Goal: Complete application form: Complete application form

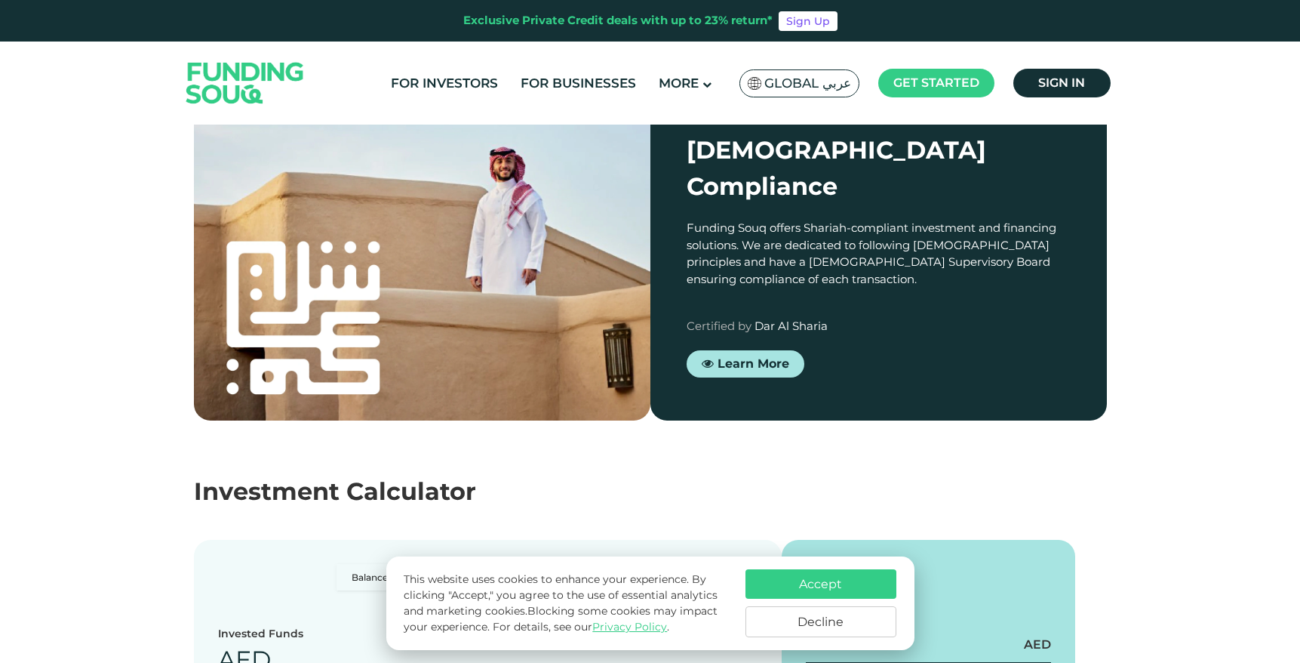
scroll to position [1323, 0]
click at [570, 85] on link "For Businesses" at bounding box center [578, 83] width 123 height 25
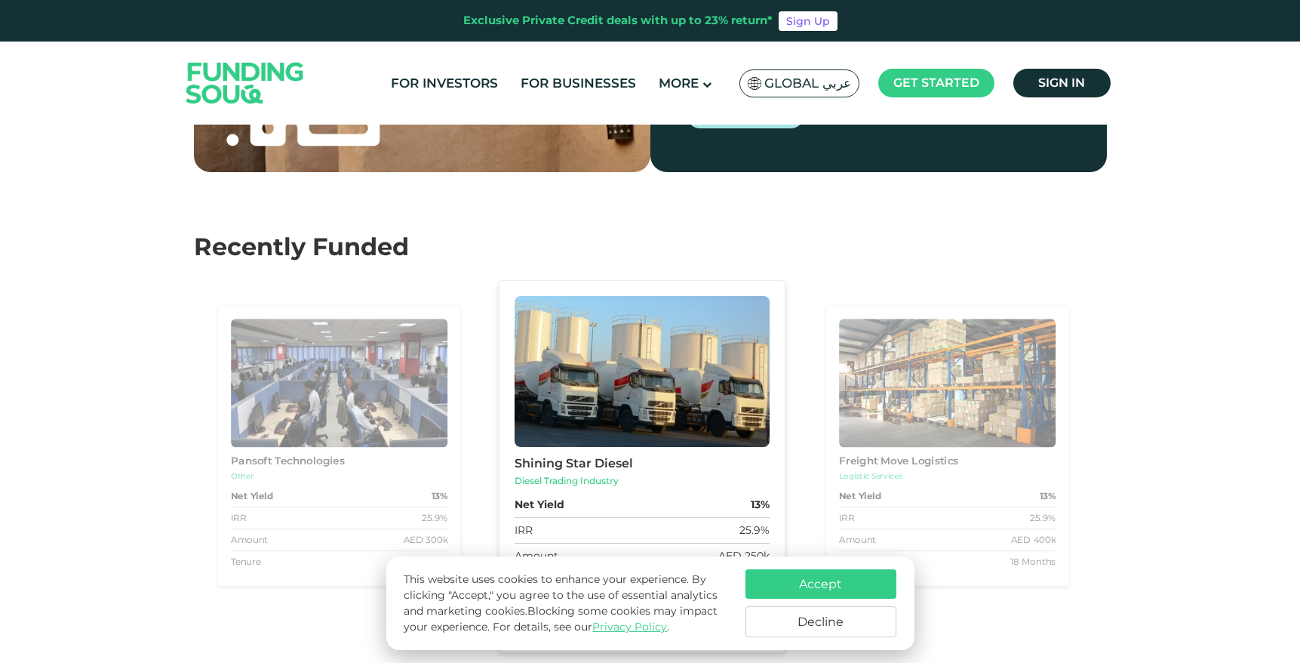
scroll to position [1507, 0]
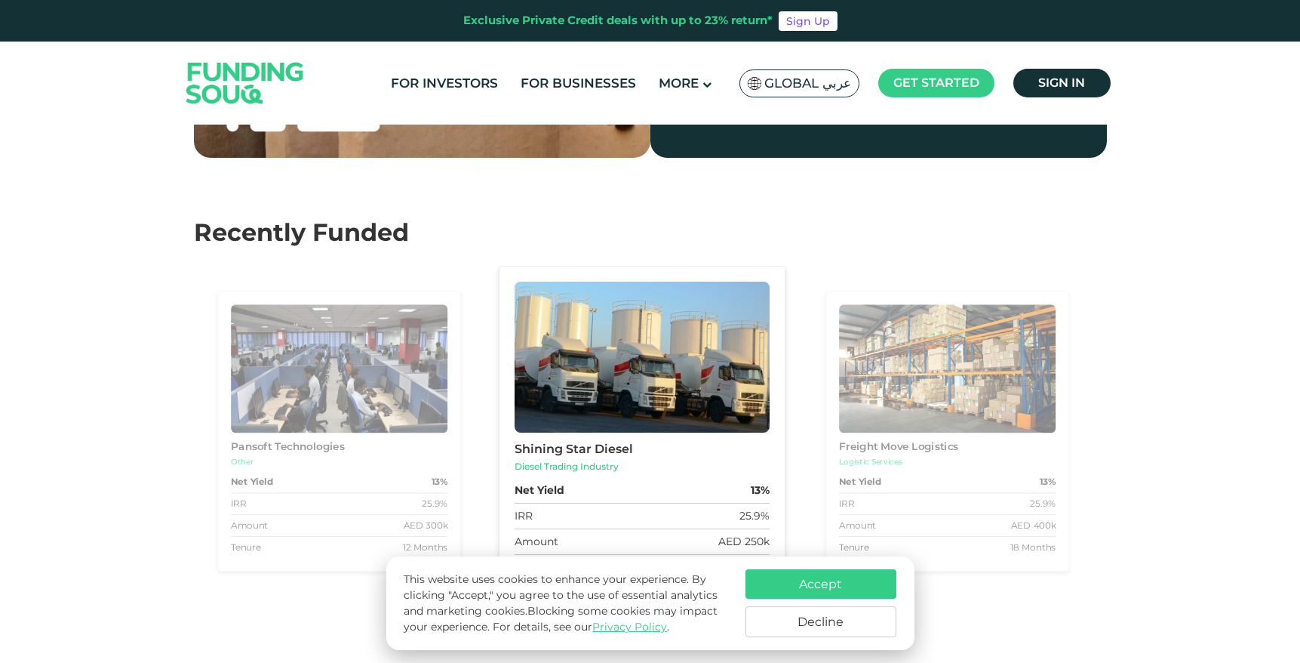
scroll to position [1517, 0]
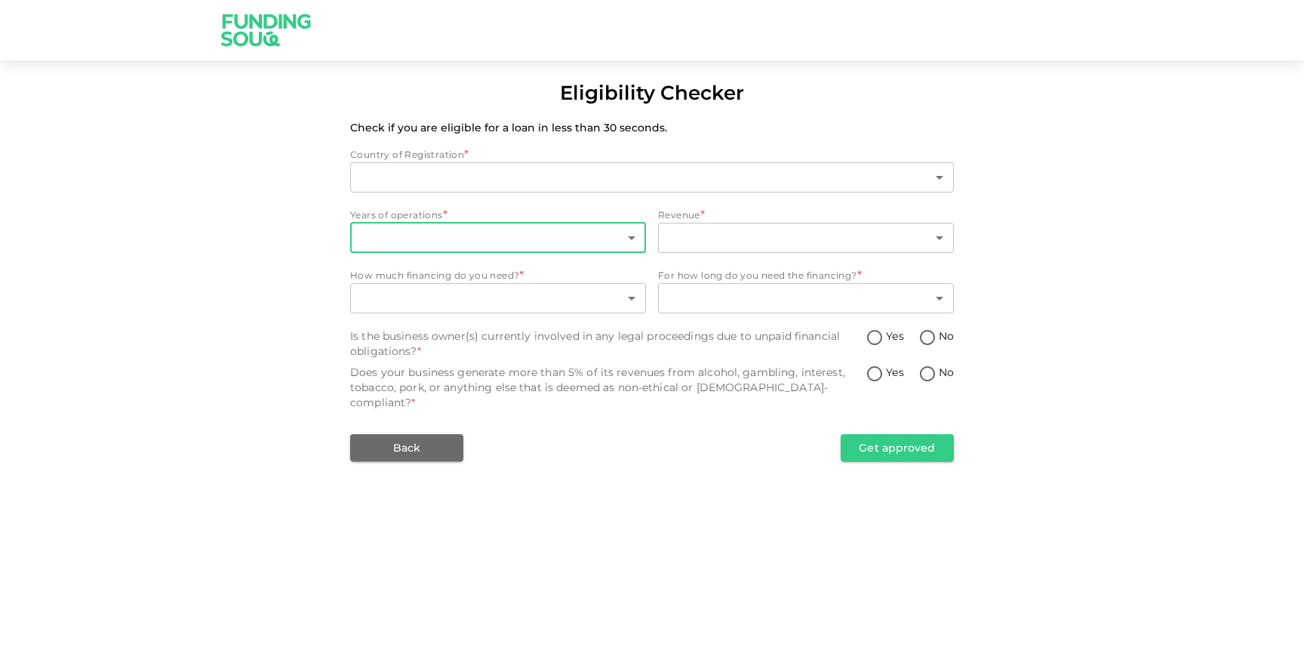
type input "1"
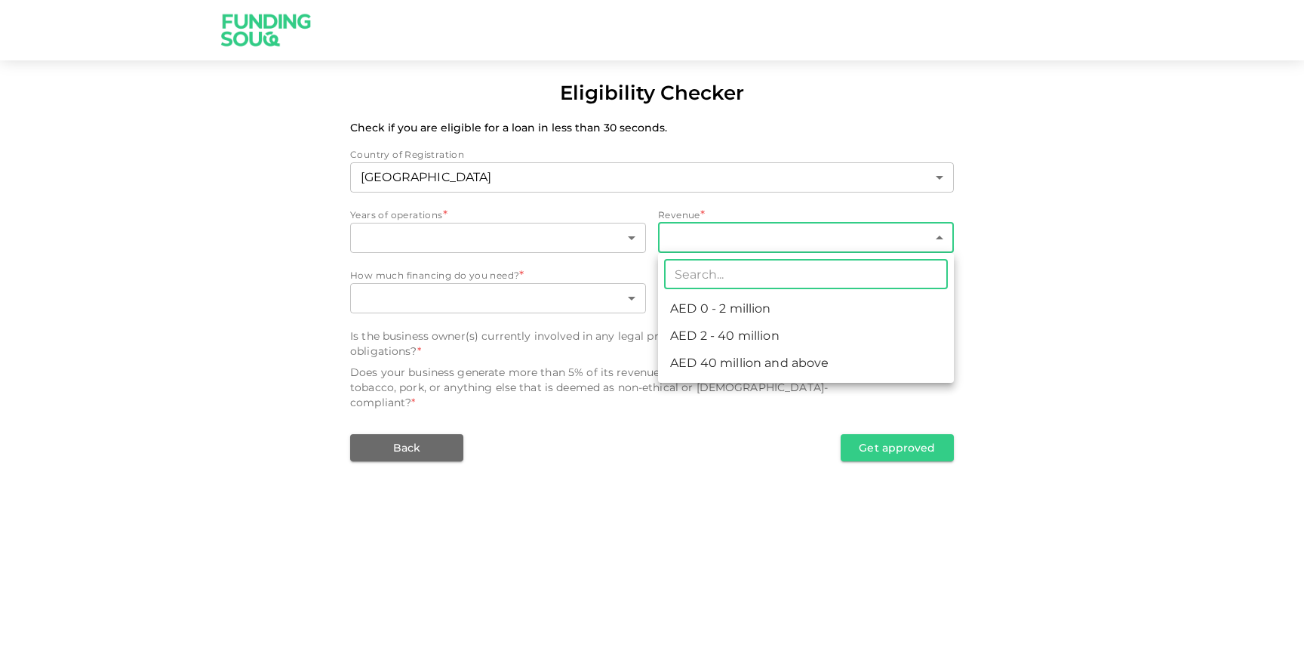
click at [691, 246] on body "Eligibility Checker Check if you are eligible for a loan in less than 30 second…" at bounding box center [652, 331] width 1304 height 663
click at [711, 209] on div at bounding box center [652, 331] width 1304 height 663
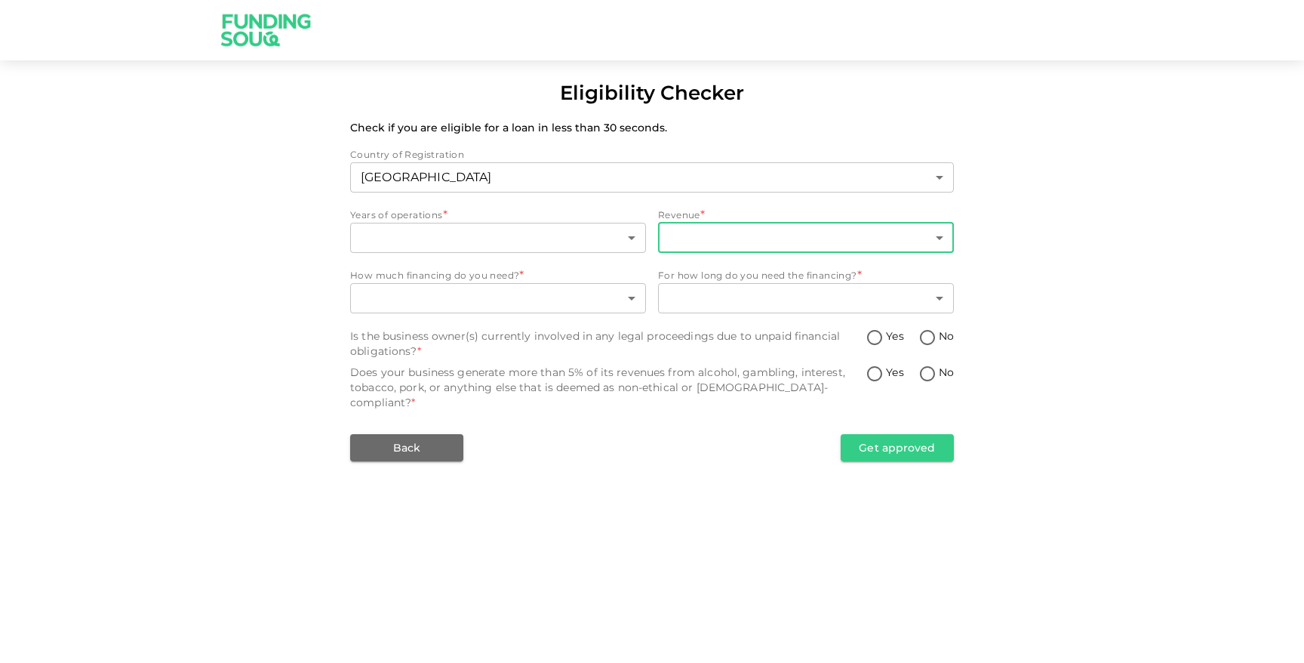
click at [722, 256] on div "Country of Registration [GEOGRAPHIC_DATA] 1 ​ Years of operations * ​ ​ Revenue…" at bounding box center [652, 304] width 604 height 314
click at [722, 243] on body "Eligibility Checker Check if you are eligible for a loan in less than 30 second…" at bounding box center [652, 331] width 1304 height 663
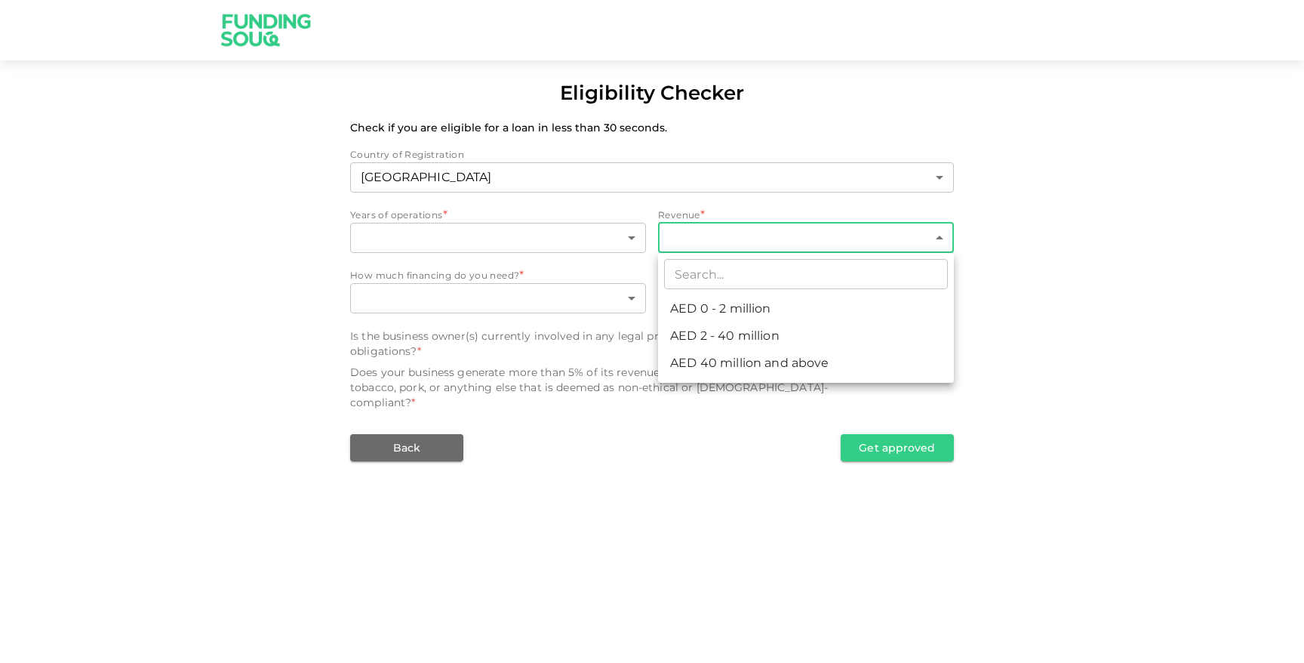
click at [722, 202] on div at bounding box center [652, 331] width 1304 height 663
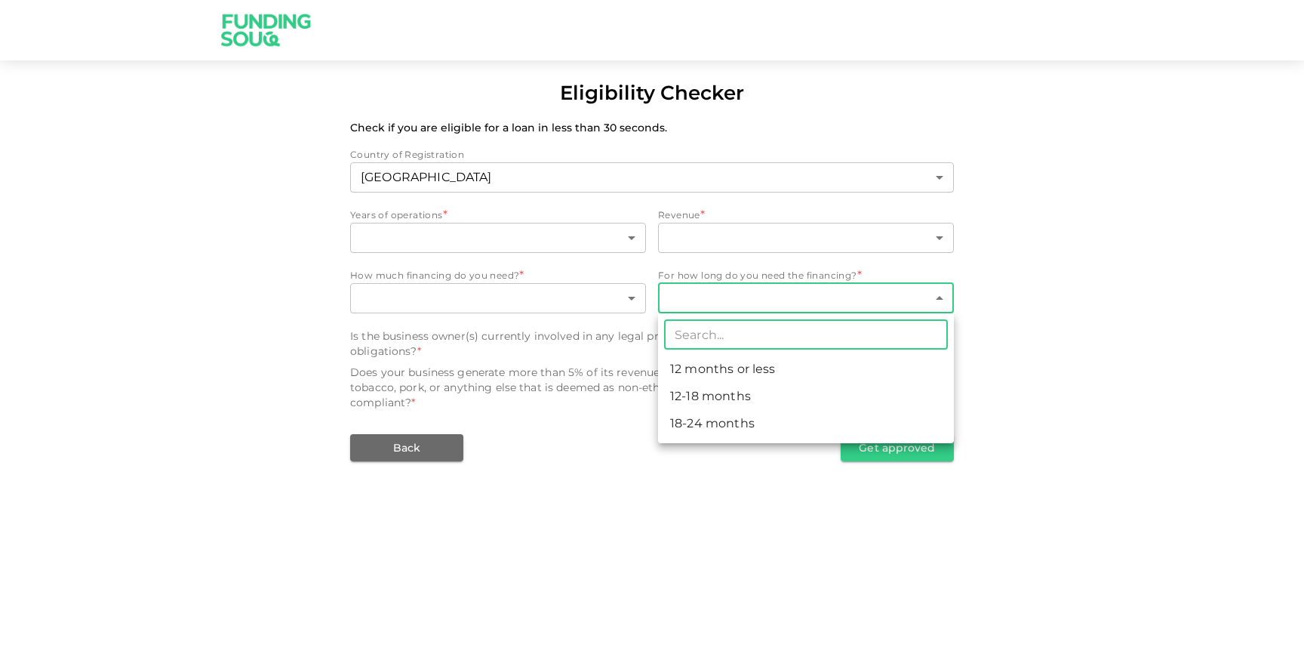
click at [755, 308] on body "Eligibility Checker Check if you are eligible for a loan in less than 30 second…" at bounding box center [652, 331] width 1304 height 663
click at [774, 379] on li "12 months or less" at bounding box center [806, 369] width 296 height 27
type input "1"
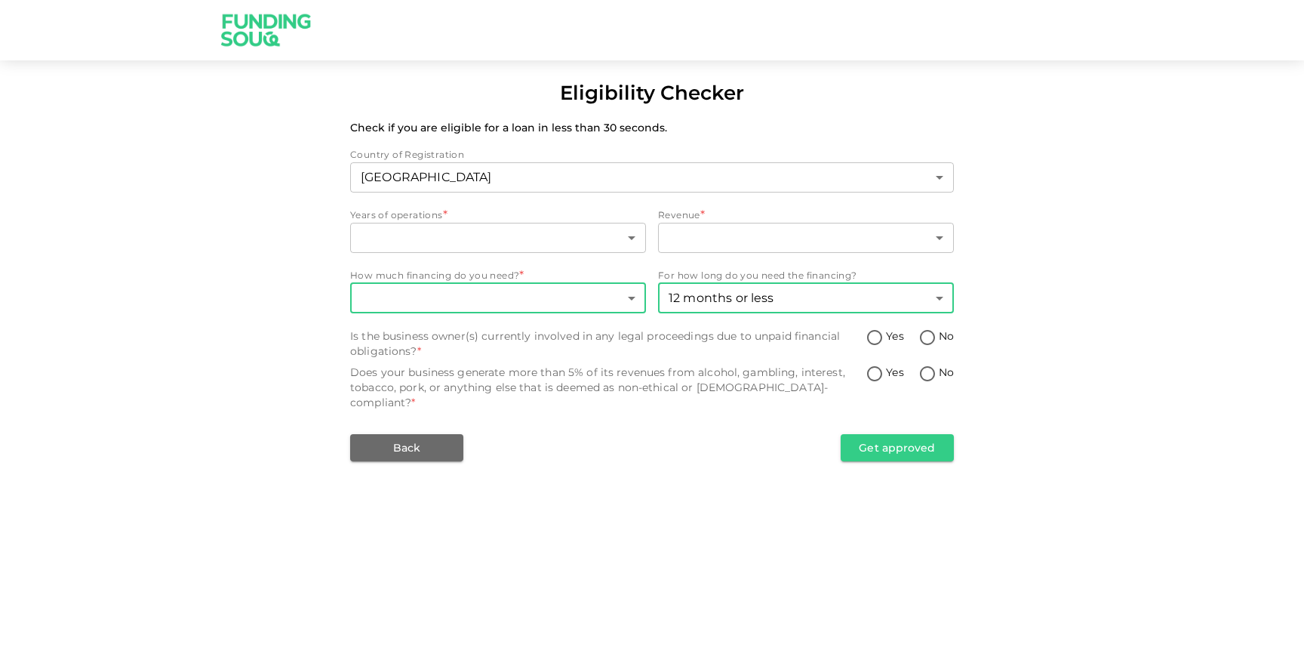
click at [587, 291] on body "Eligibility Checker Check if you are eligible for a loan in less than 30 second…" at bounding box center [652, 331] width 1304 height 663
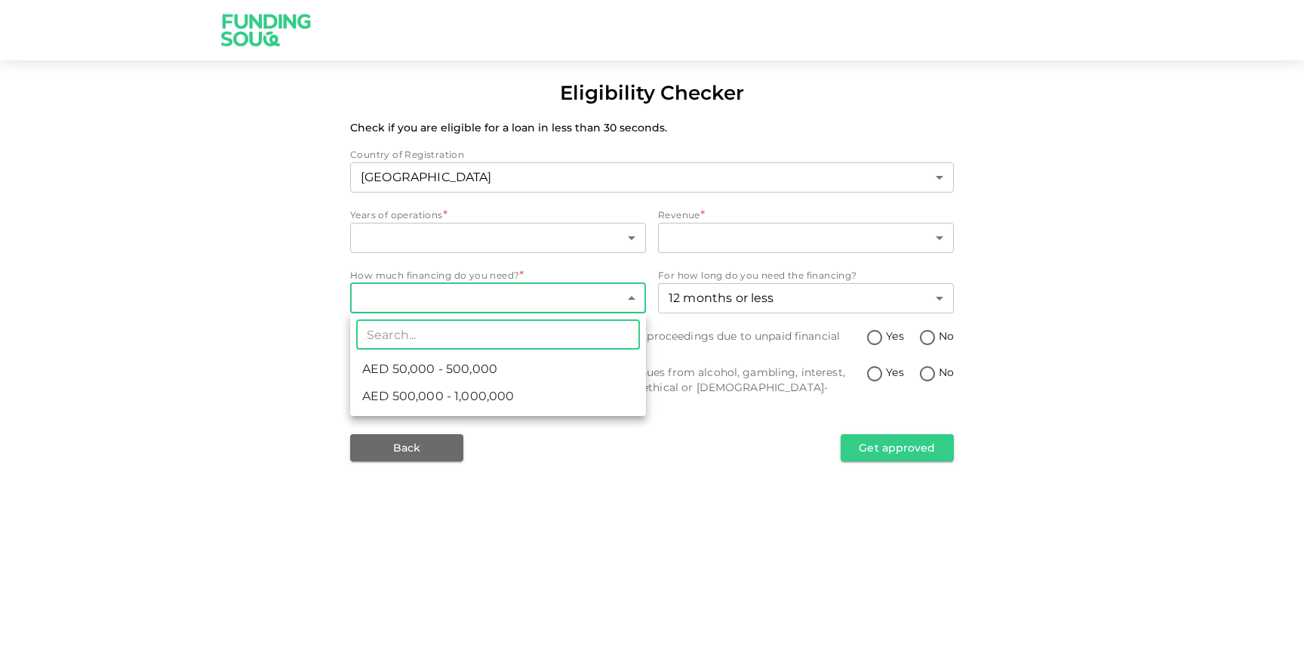
click at [573, 392] on li "AED 500,000 - 1,000,000" at bounding box center [498, 396] width 296 height 27
type input "2"
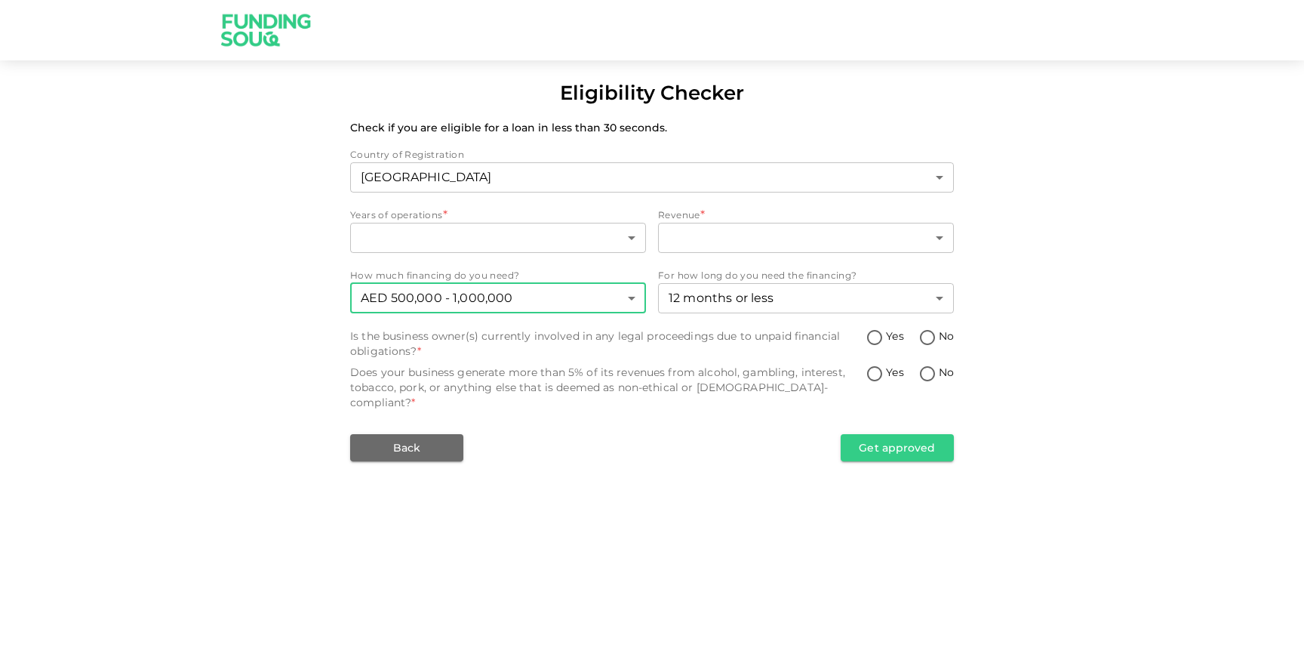
click at [934, 331] on input "No" at bounding box center [927, 338] width 23 height 20
radio input "true"
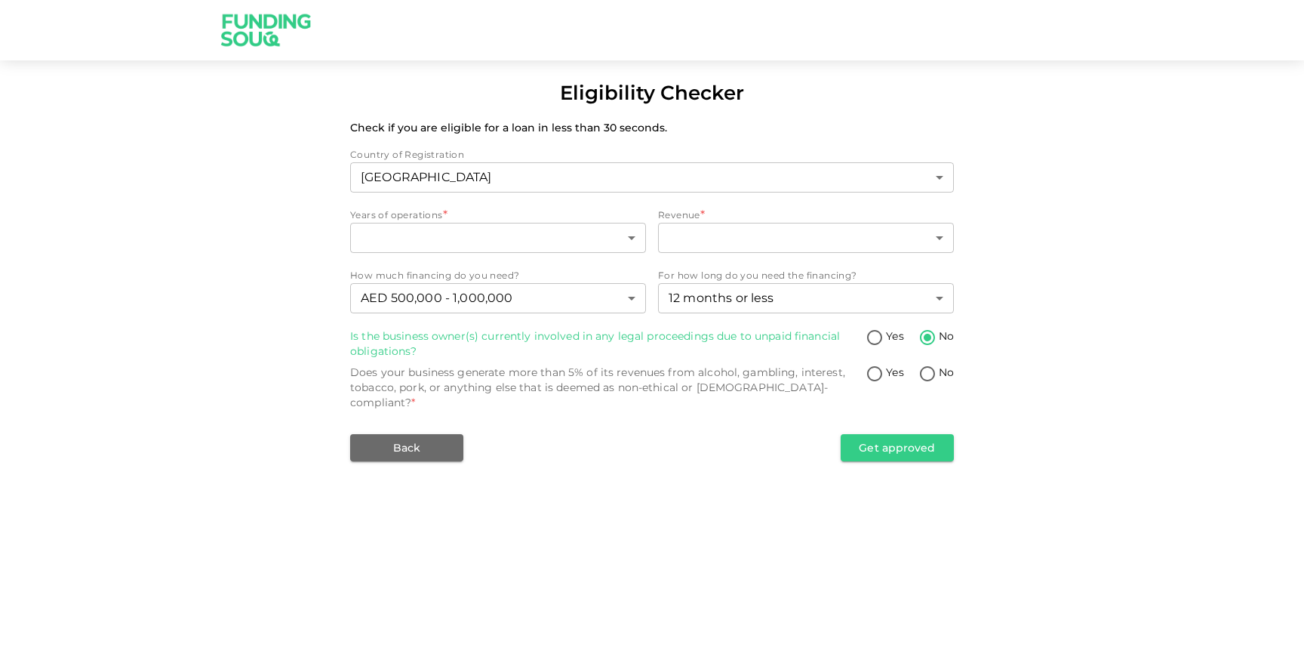
click at [928, 379] on input "No" at bounding box center [927, 375] width 23 height 20
radio input "true"
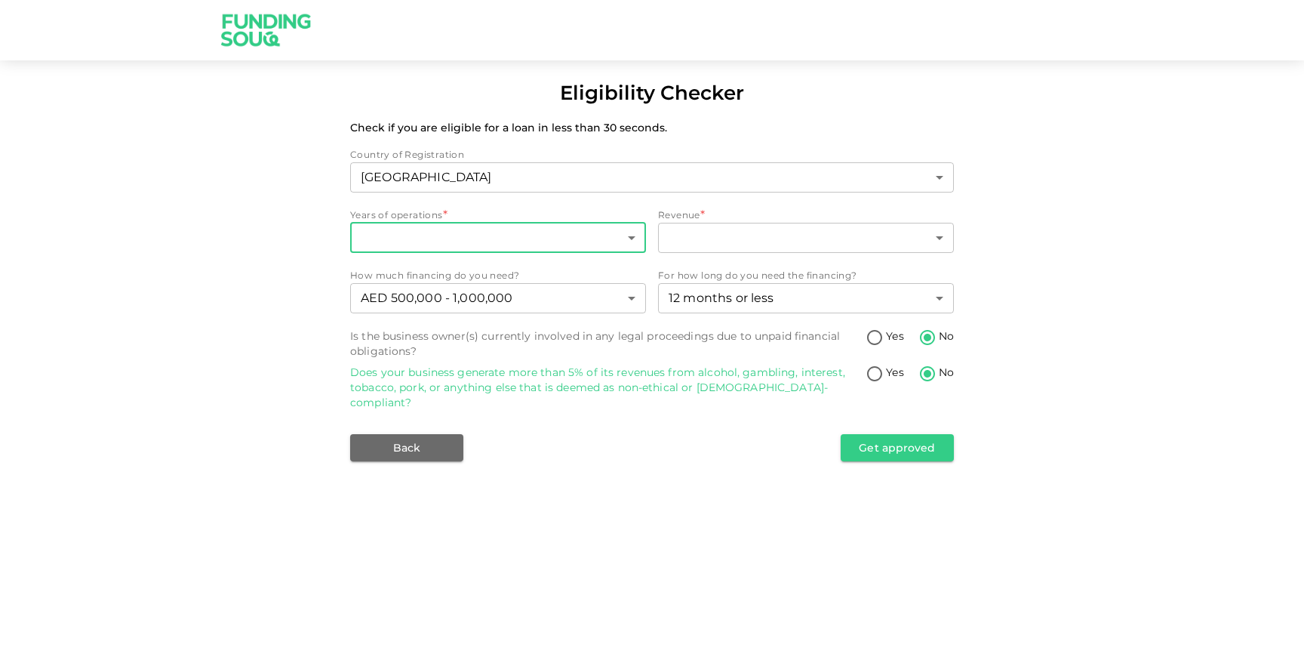
click at [503, 235] on body "Eligibility Checker Check if you are eligible for a loan in less than 30 second…" at bounding box center [652, 331] width 1304 height 663
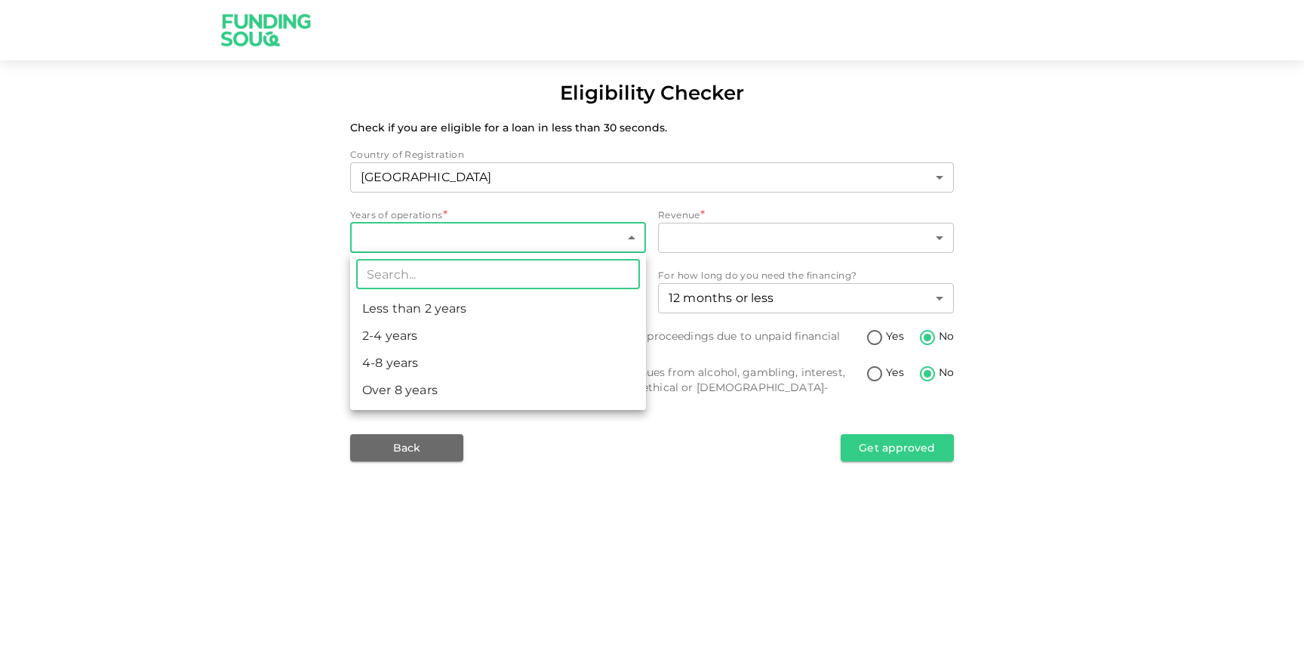
click at [497, 383] on li "Over 8 years" at bounding box center [498, 390] width 296 height 27
type input "4"
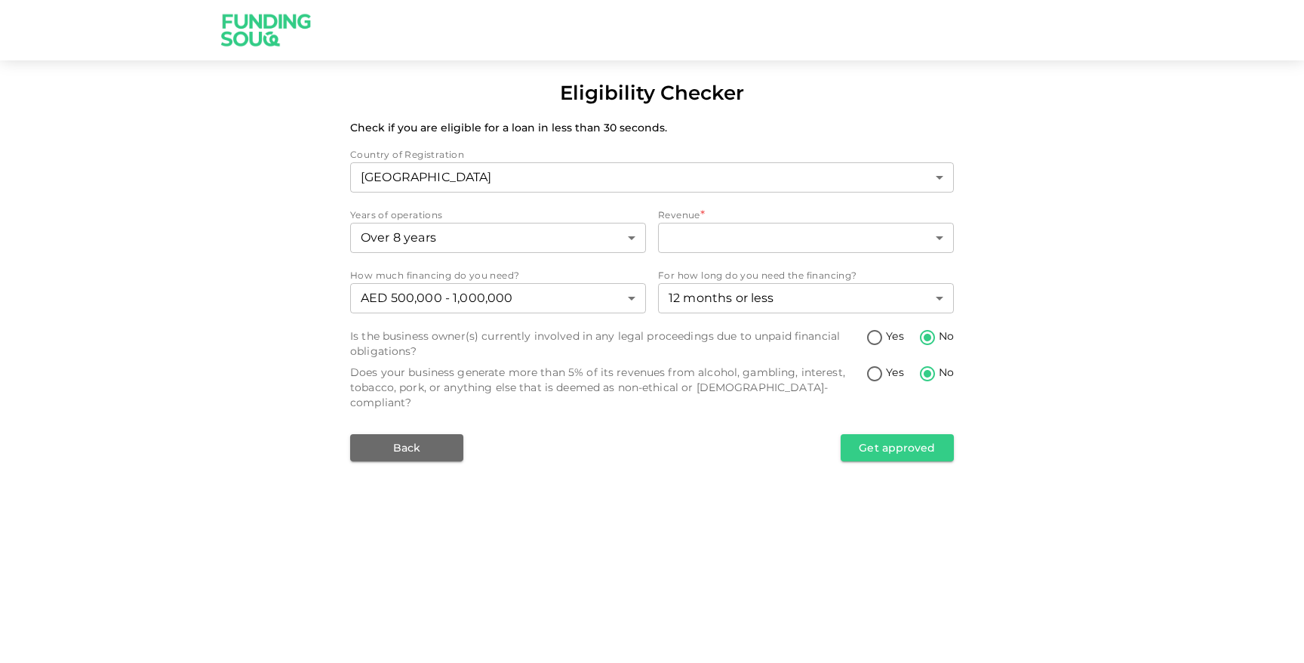
click at [740, 220] on div "Revenue *" at bounding box center [806, 215] width 296 height 15
click at [738, 229] on body "Eligibility Checker Check if you are eligible for a loan in less than 30 second…" at bounding box center [652, 331] width 1304 height 663
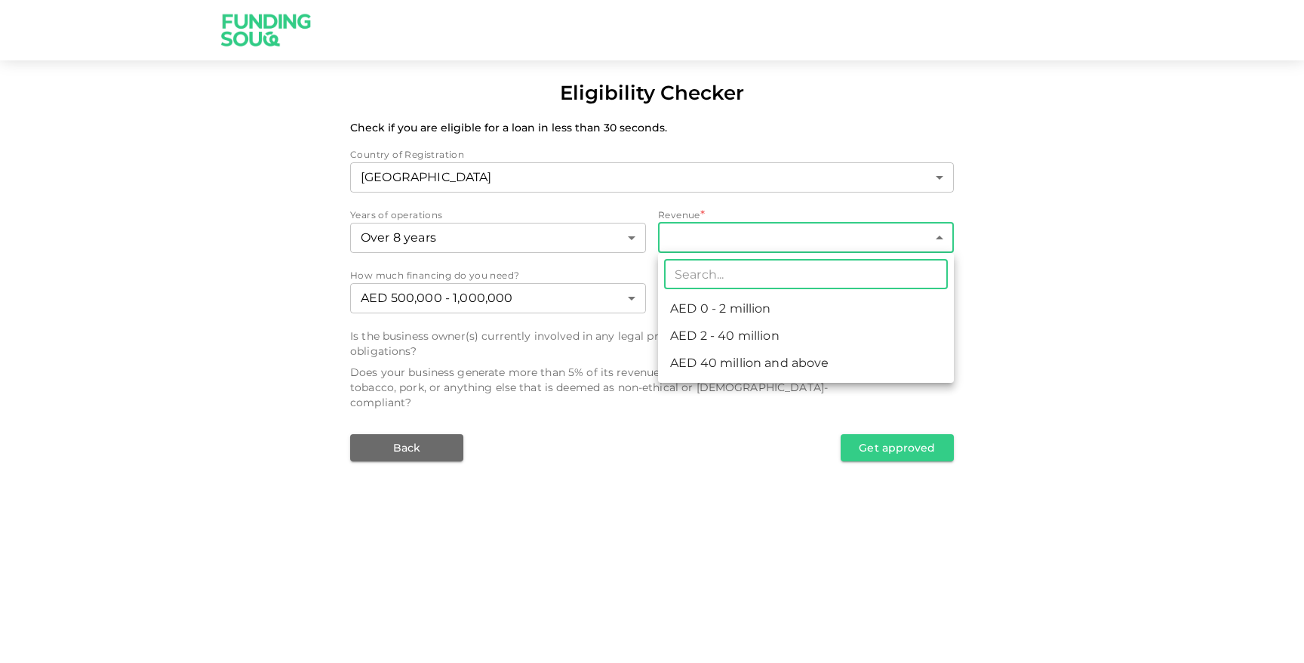
click at [752, 311] on li "AED 0 - 2 million" at bounding box center [806, 308] width 296 height 27
type input "1"
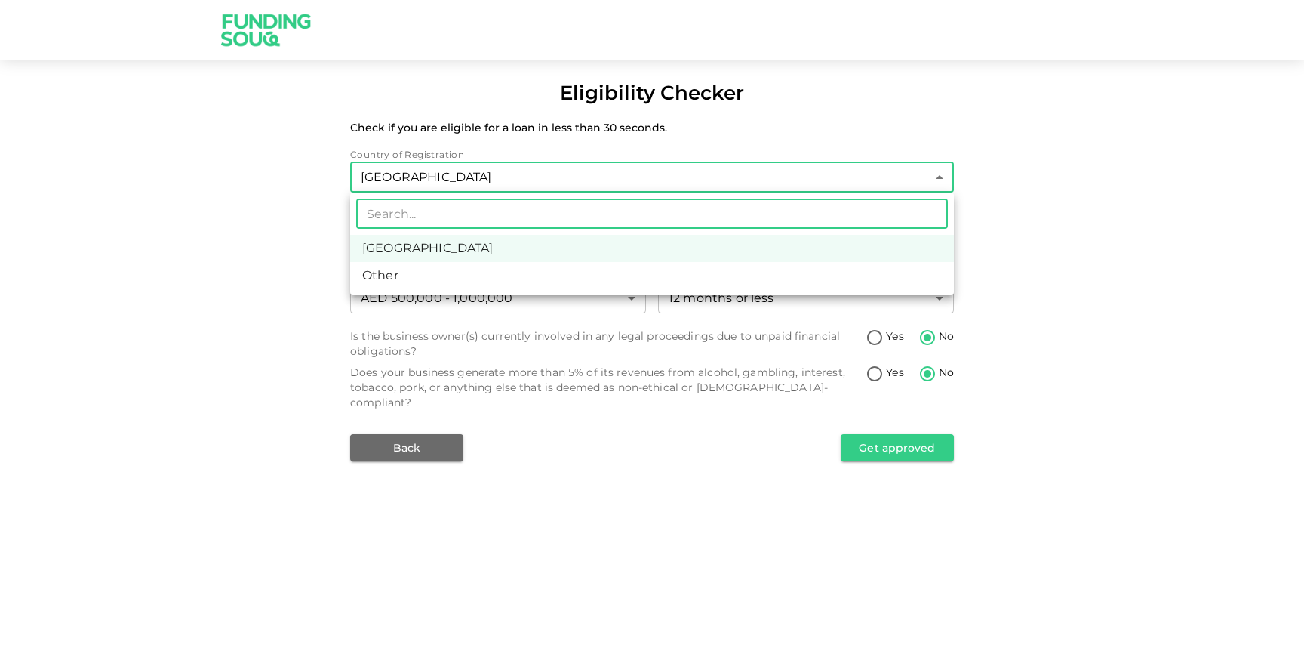
click at [562, 177] on body "Eligibility Checker Check if you are eligible for a loan in less than 30 second…" at bounding box center [652, 331] width 1304 height 663
click at [523, 283] on li "Other" at bounding box center [652, 275] width 604 height 27
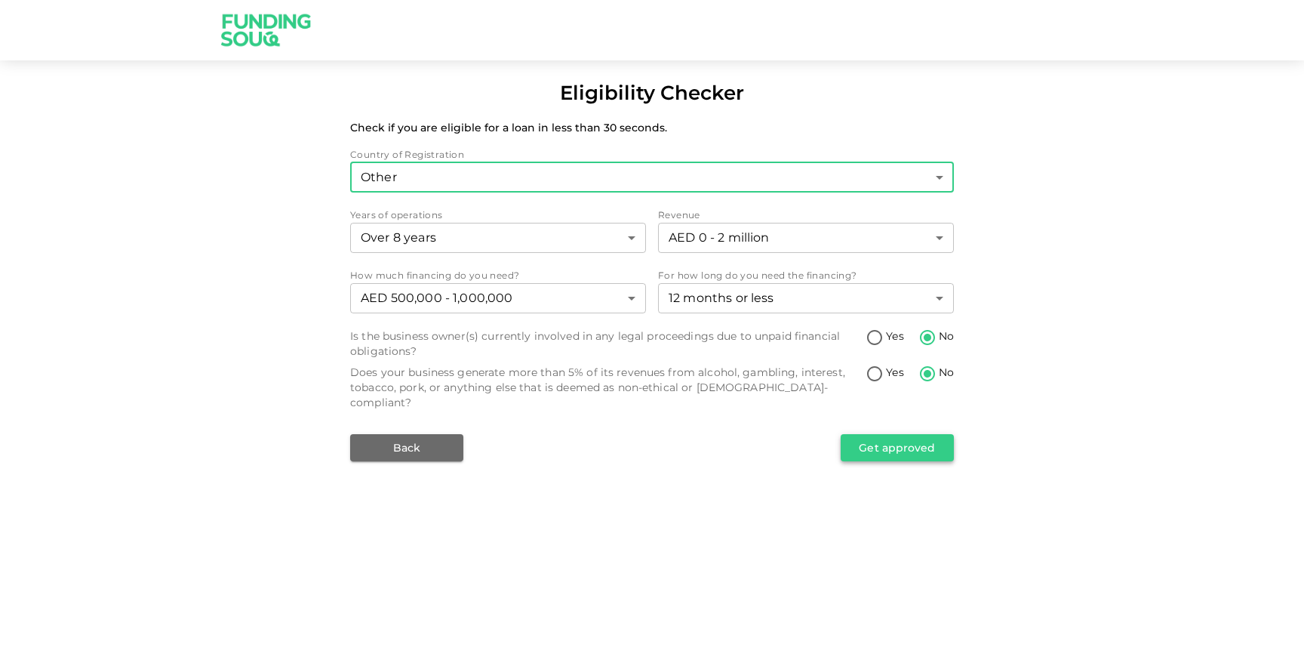
click at [886, 442] on button "Get approved" at bounding box center [897, 447] width 113 height 27
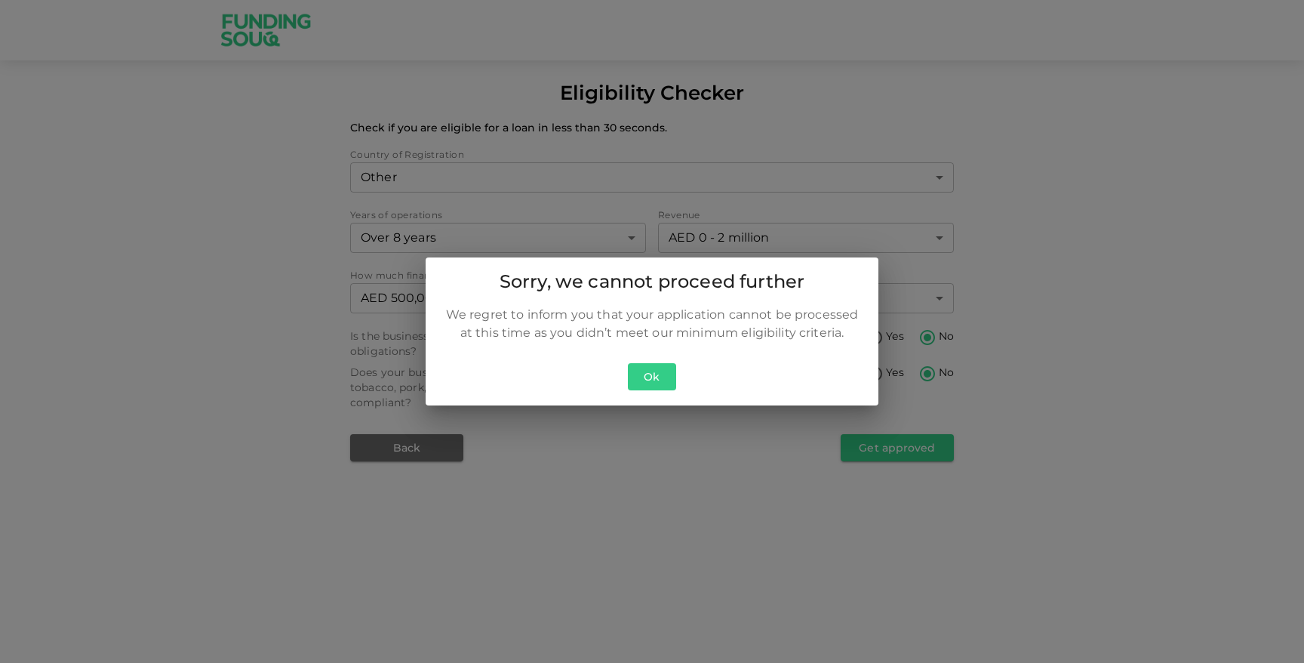
click at [654, 381] on button "Ok" at bounding box center [652, 377] width 48 height 28
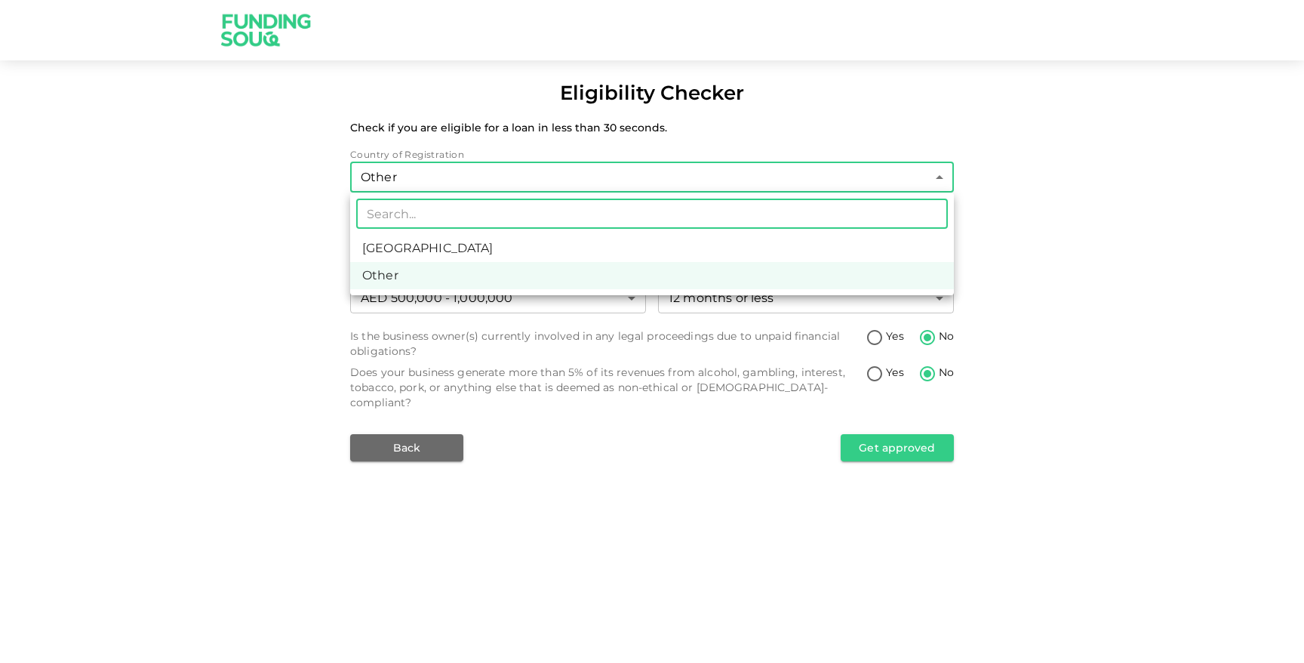
click at [625, 176] on body "Eligibility Checker Check if you are eligible for a loan in less than 30 second…" at bounding box center [652, 331] width 1304 height 663
click at [613, 239] on li "[GEOGRAPHIC_DATA]" at bounding box center [652, 248] width 604 height 27
type input "1"
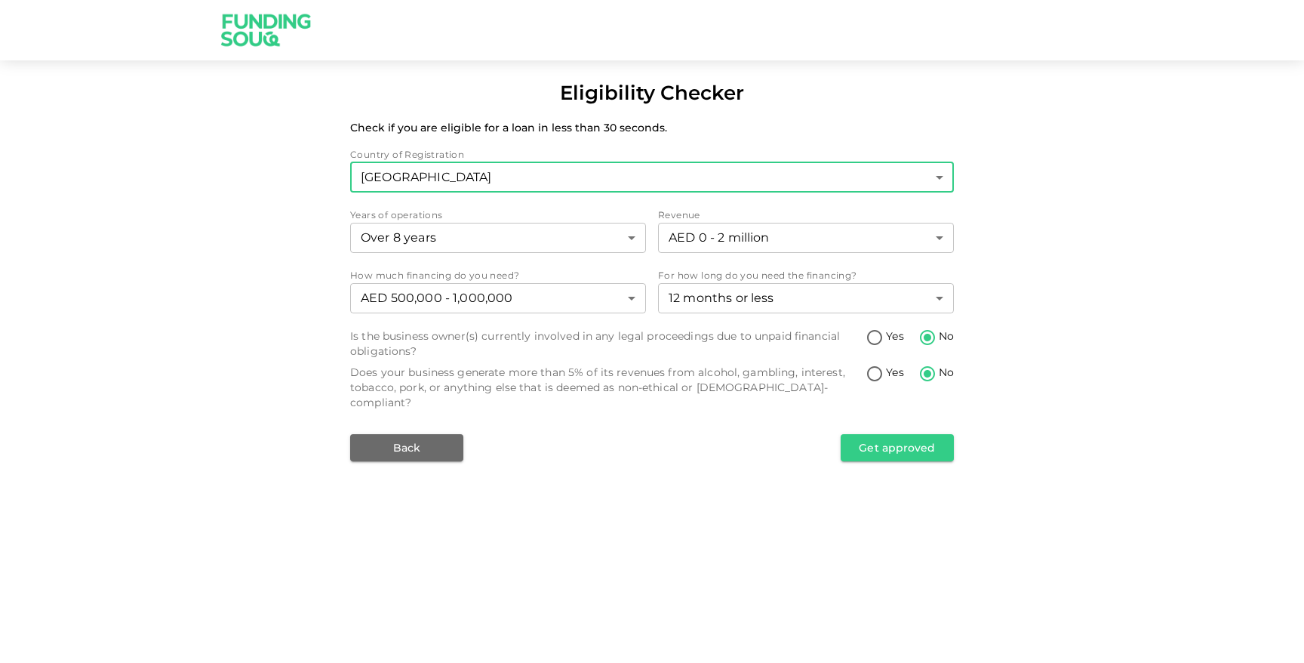
click at [537, 256] on div "Country of Registration [GEOGRAPHIC_DATA] 1 ​ Years of operations Over 8 years …" at bounding box center [652, 304] width 604 height 314
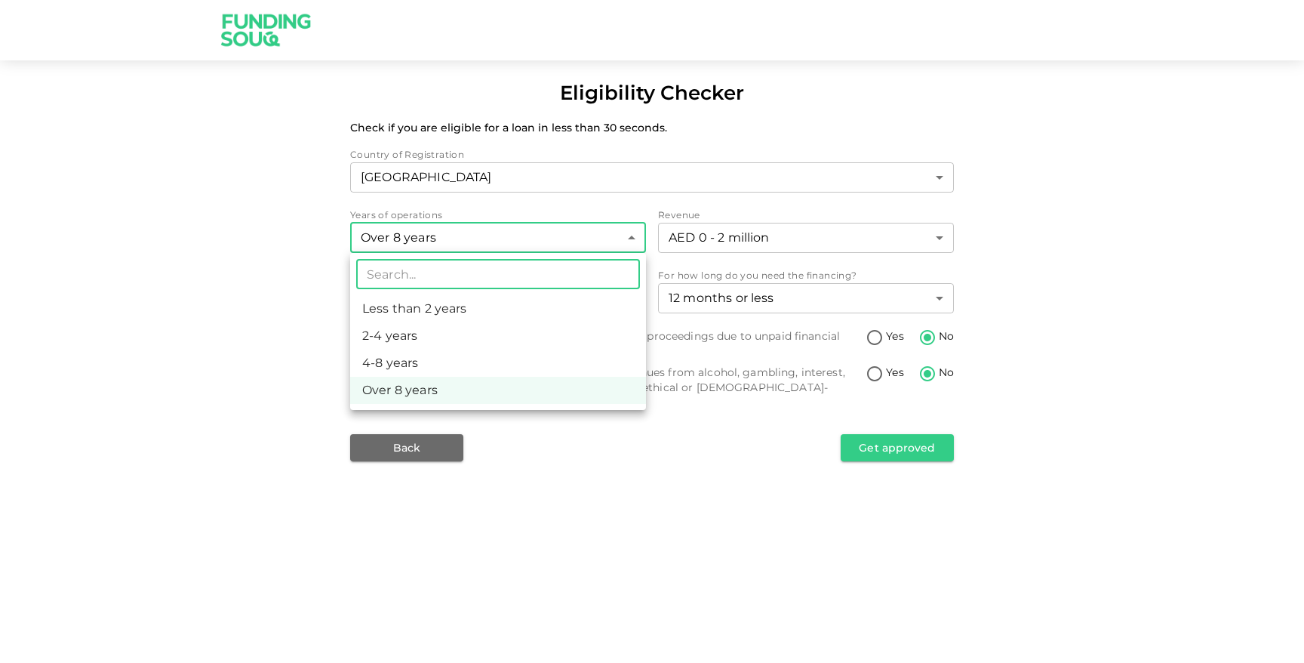
click at [537, 242] on body "Eligibility Checker Check if you are eligible for a loan in less than 30 second…" at bounding box center [652, 331] width 1304 height 663
click at [532, 331] on li "2-4 years" at bounding box center [498, 335] width 296 height 27
type input "2"
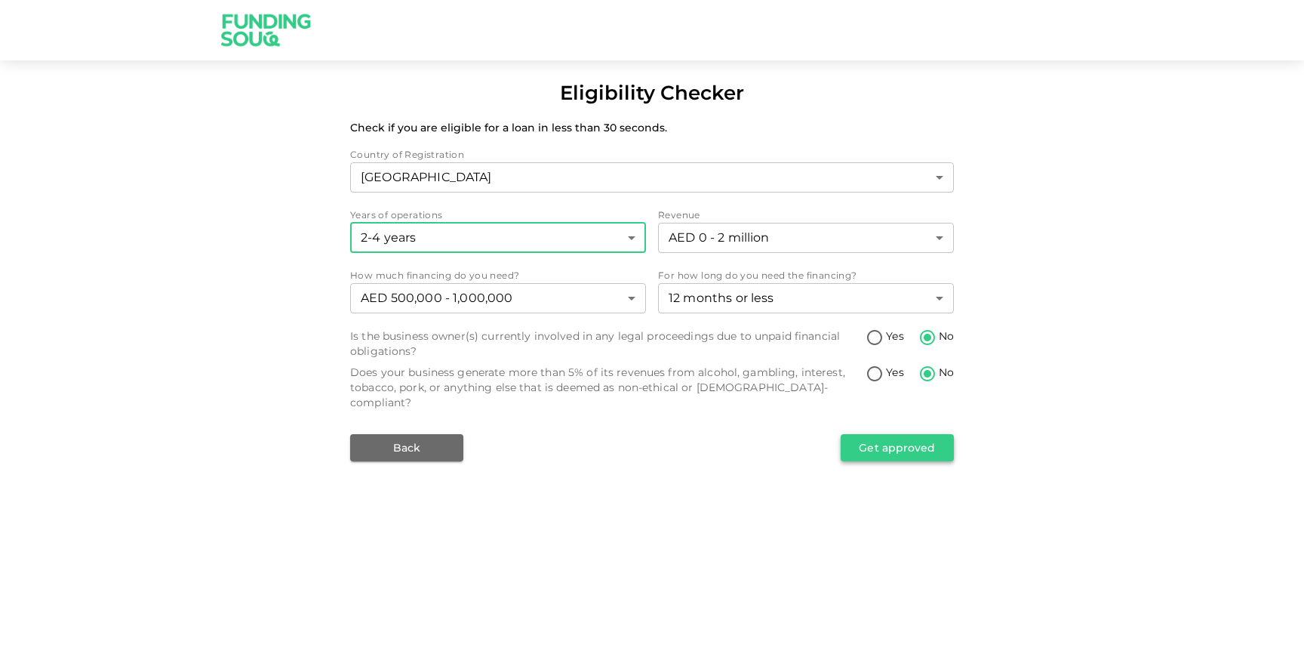
click at [907, 436] on button "Get approved" at bounding box center [897, 447] width 113 height 27
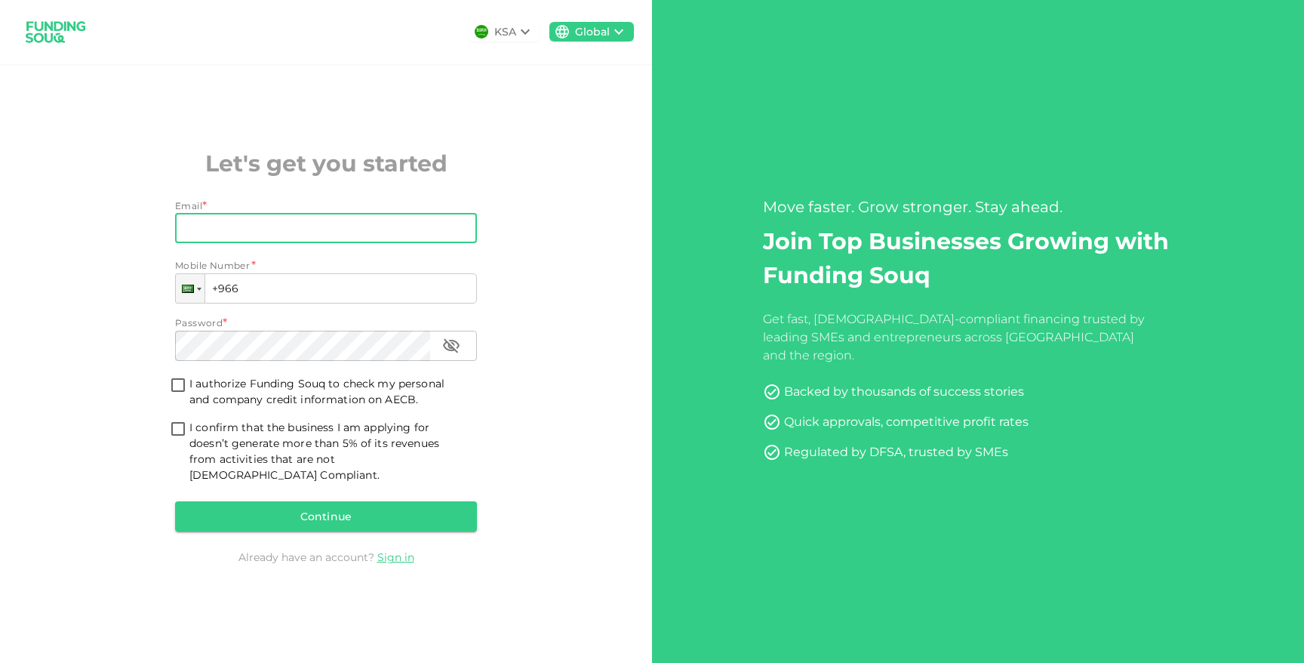
click at [349, 226] on input "Email" at bounding box center [317, 228] width 285 height 30
type input "m.ghonemi@intrazero.com"
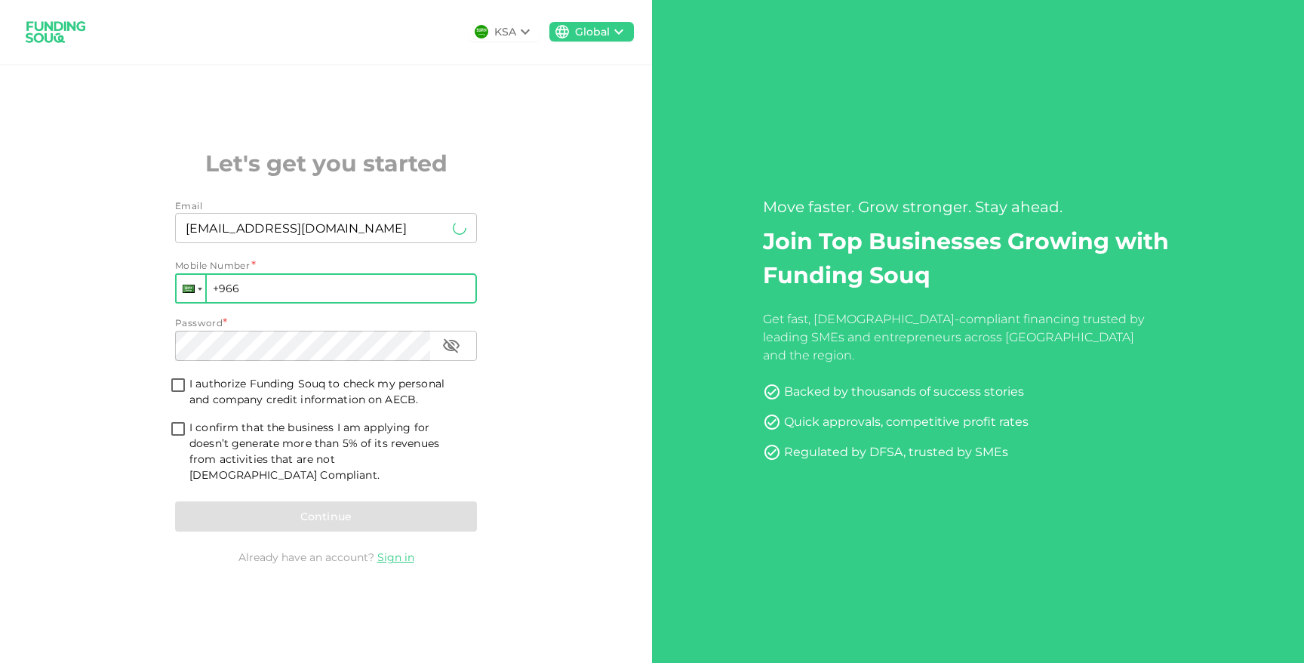
click at [189, 293] on div at bounding box center [189, 289] width 12 height 8
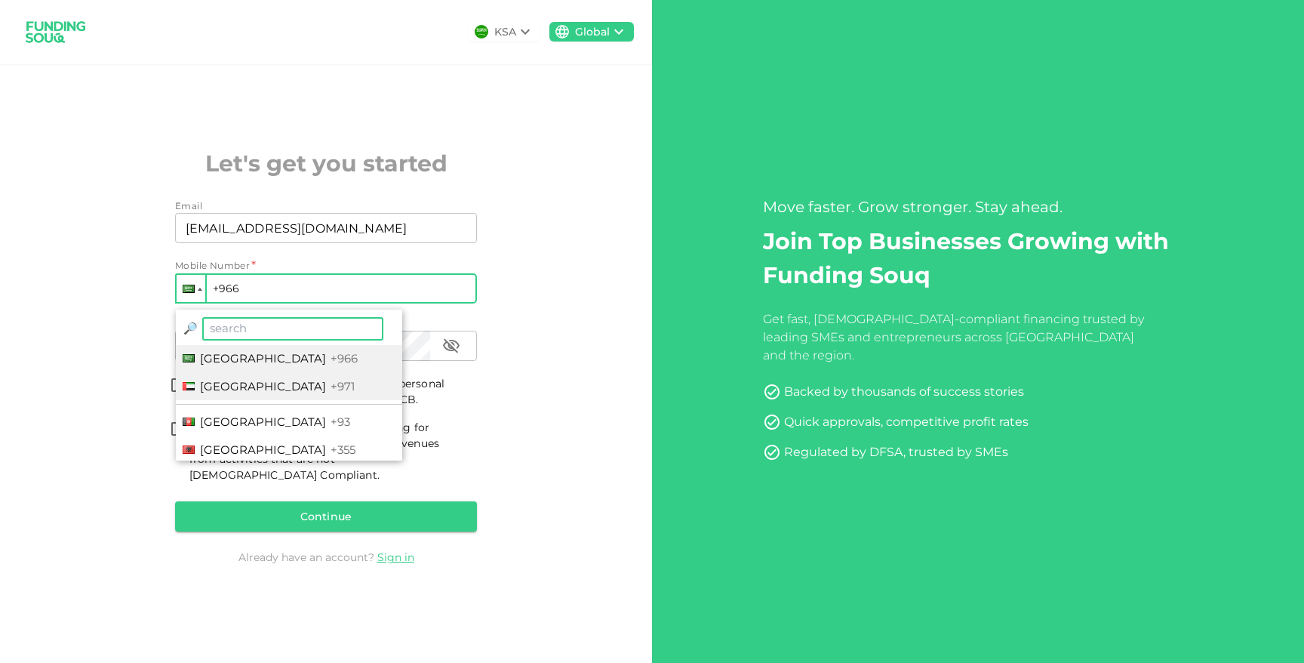
click at [274, 392] on span "[GEOGRAPHIC_DATA]" at bounding box center [263, 386] width 126 height 14
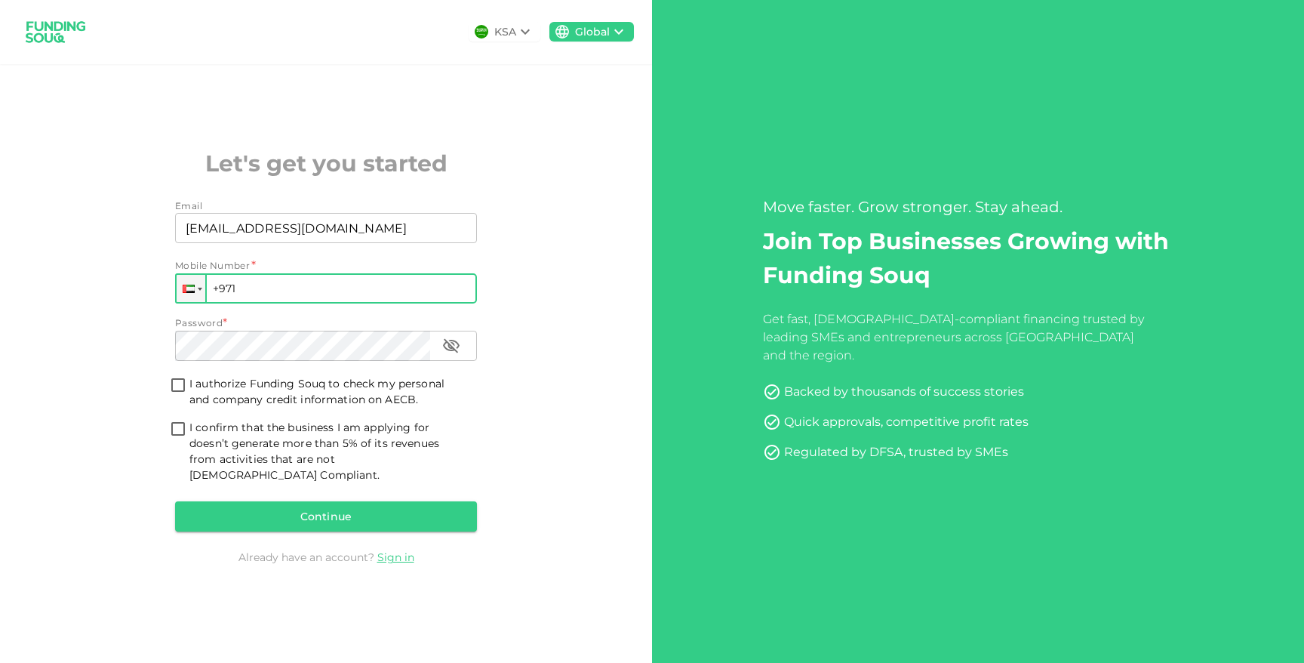
click at [283, 303] on input "+971" at bounding box center [326, 288] width 302 height 30
type input "+971 506 025 984"
